Goal: Subscribe to service/newsletter

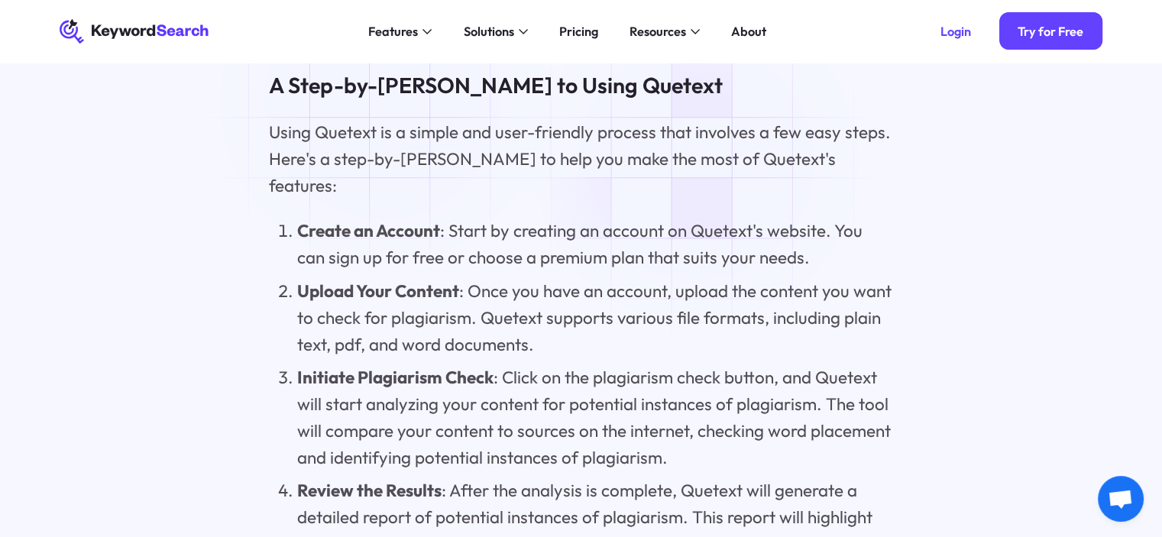
scroll to position [6202, 0]
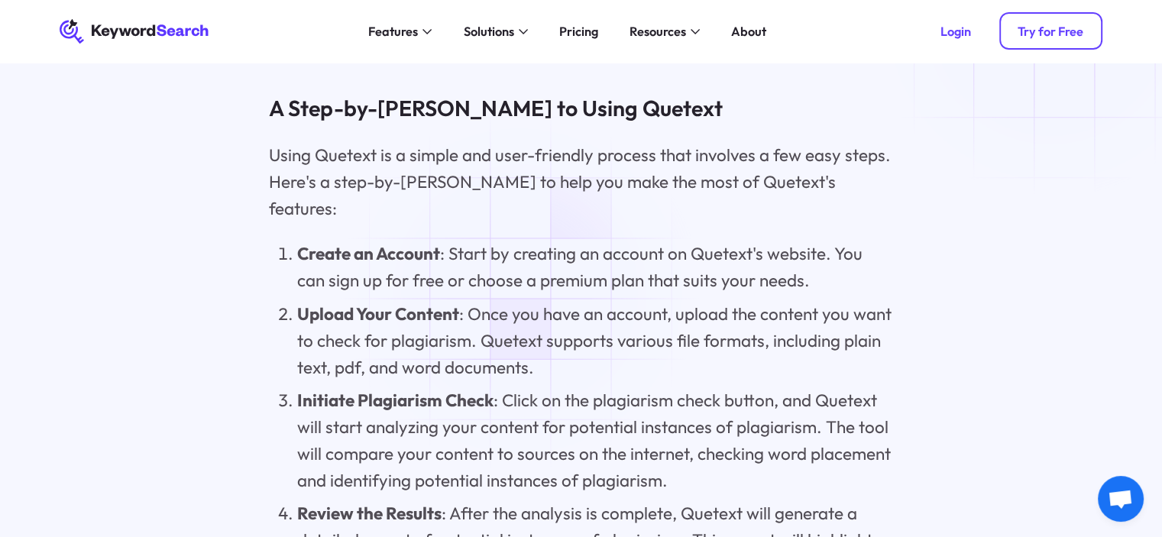
click at [1061, 18] on link "Try for Free" at bounding box center [1051, 30] width 103 height 37
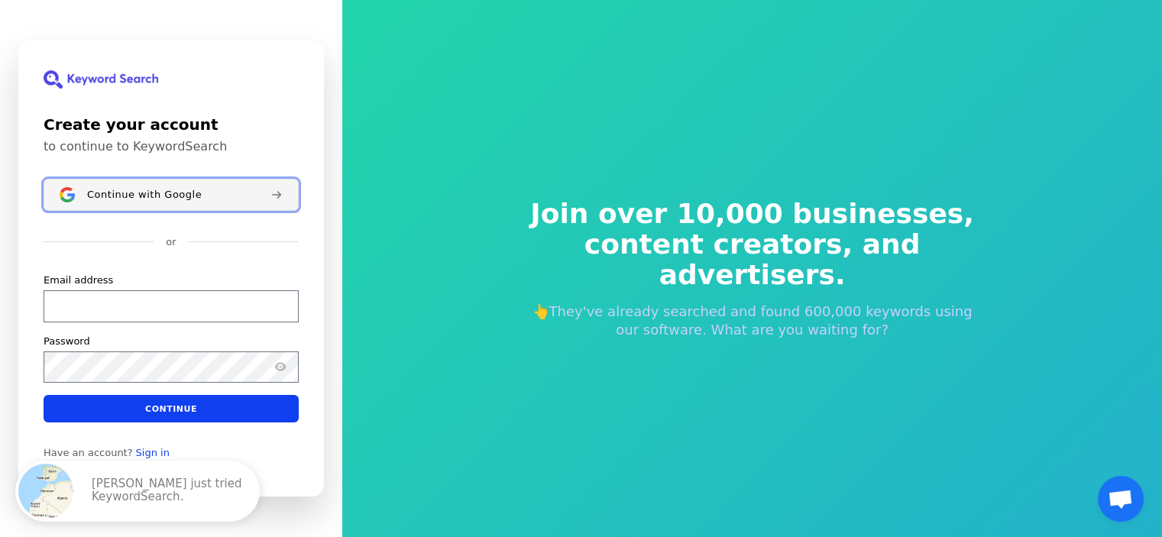
click at [238, 195] on div "Continue with Google" at bounding box center [172, 195] width 171 height 12
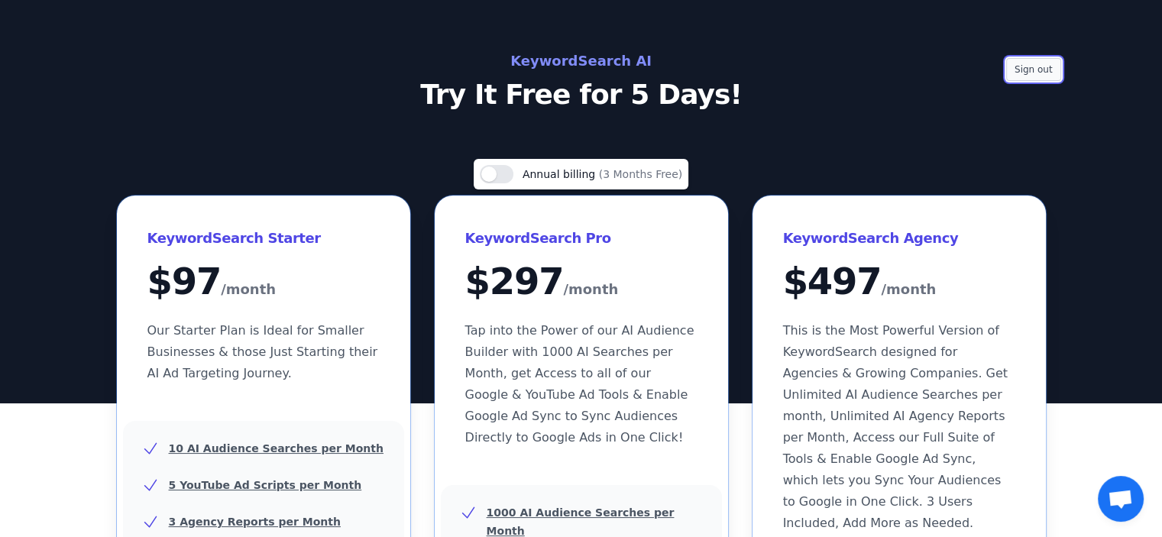
click at [1030, 69] on button "Sign out" at bounding box center [1033, 69] width 55 height 23
